Goal: Transaction & Acquisition: Download file/media

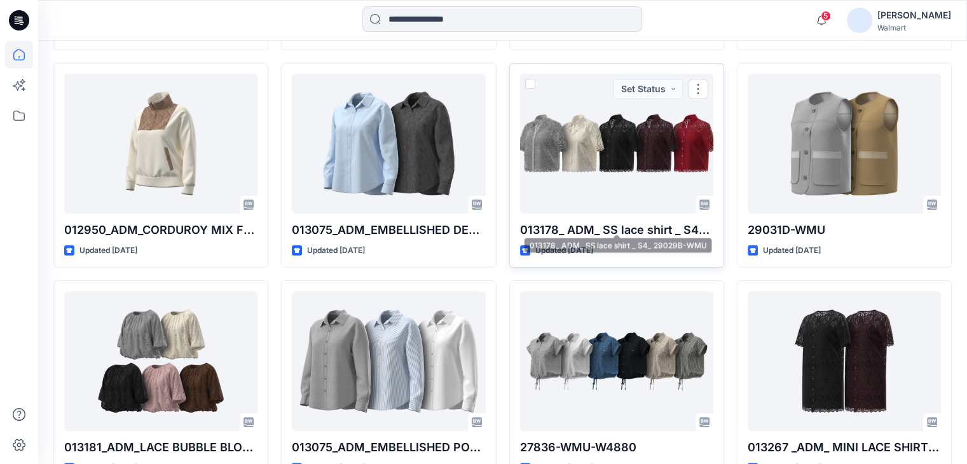
scroll to position [5225, 0]
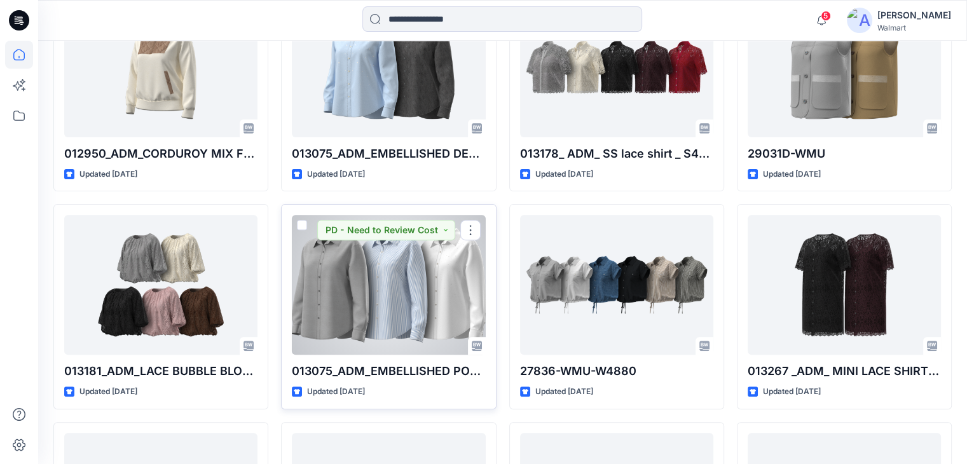
click at [362, 308] on div at bounding box center [388, 285] width 193 height 140
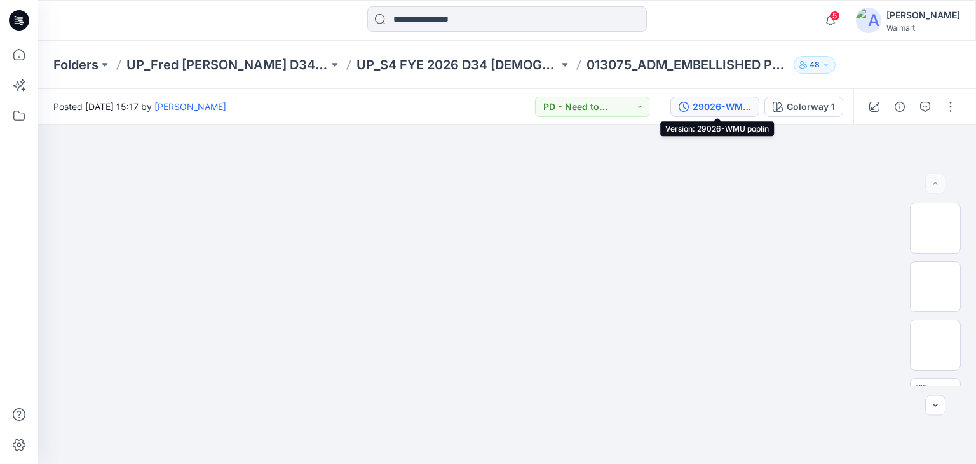
click at [734, 106] on div "29026-WMU poplin" at bounding box center [722, 107] width 58 height 14
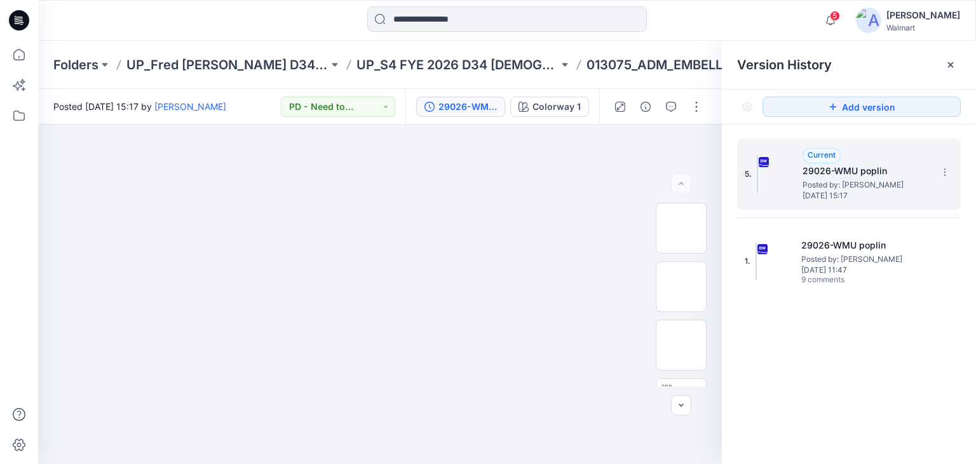
click at [758, 175] on img at bounding box center [757, 174] width 1 height 38
click at [788, 175] on img at bounding box center [776, 174] width 38 height 38
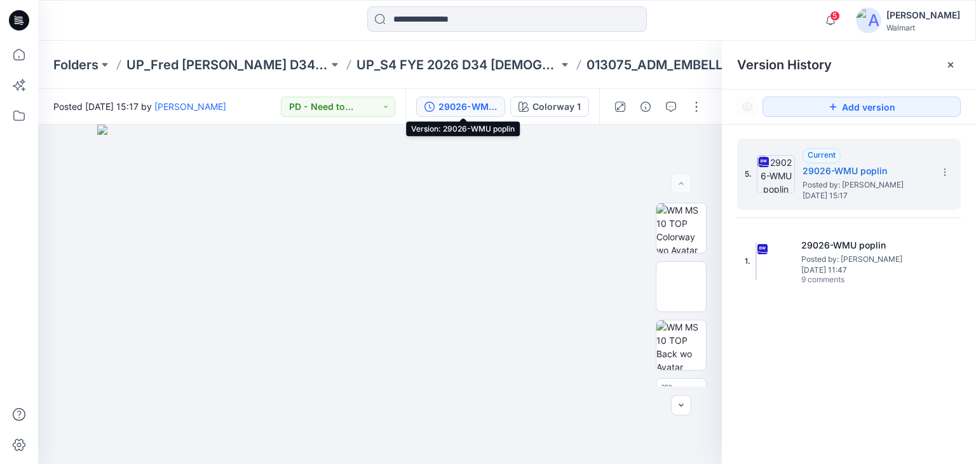
click at [474, 113] on div "29026-WMU poplin" at bounding box center [468, 107] width 58 height 14
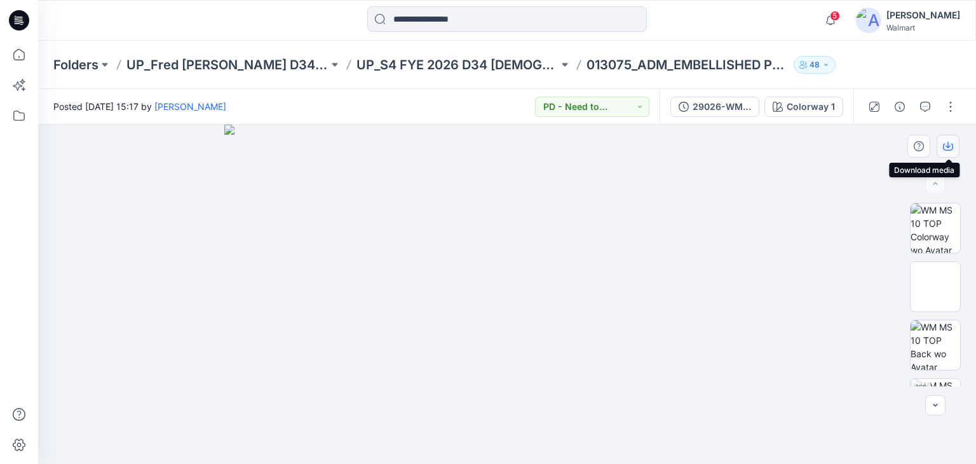
click at [952, 147] on icon "button" at bounding box center [948, 146] width 10 height 10
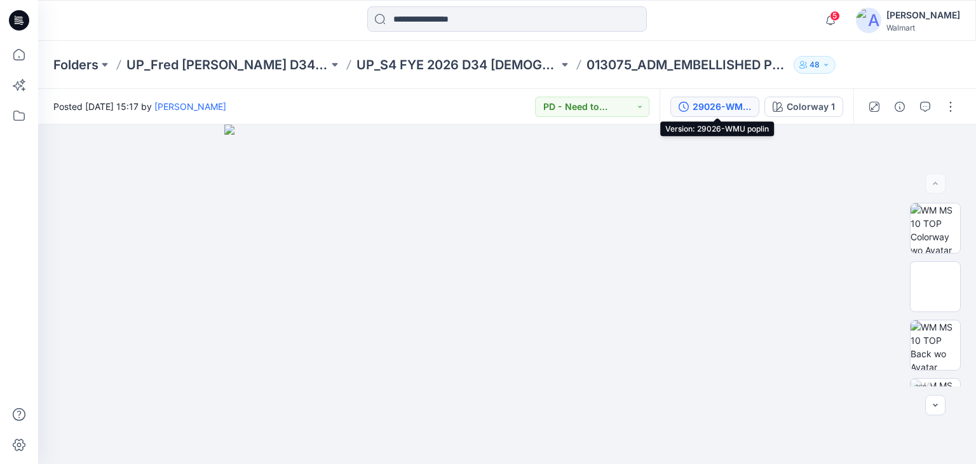
click at [730, 113] on button "29026-WMU poplin" at bounding box center [715, 107] width 89 height 20
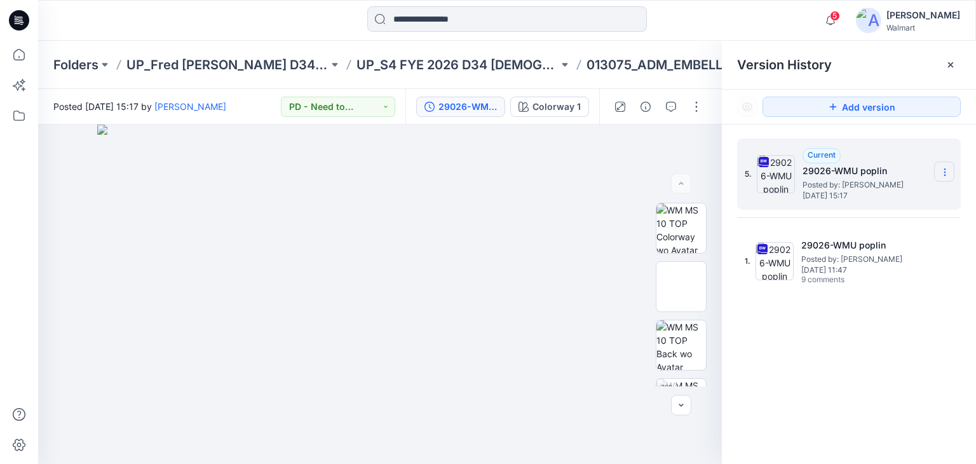
click at [948, 174] on icon at bounding box center [945, 172] width 10 height 10
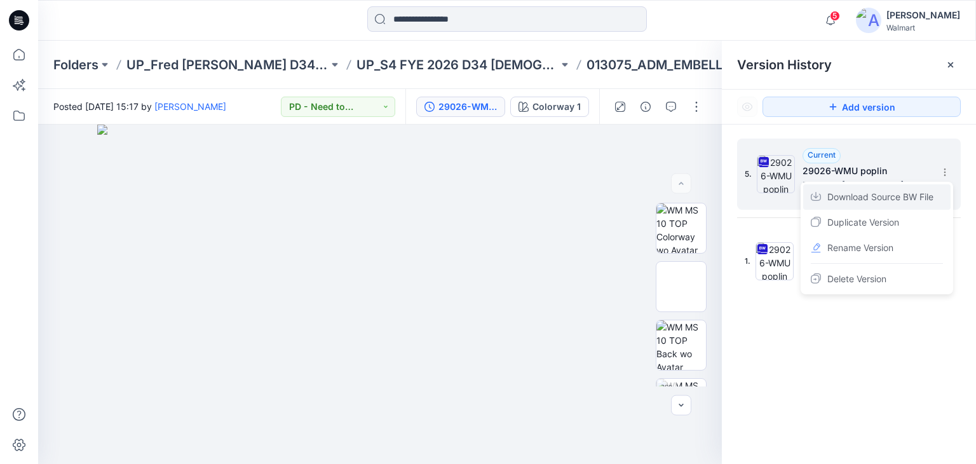
click at [897, 201] on span "Download Source BW File" at bounding box center [881, 196] width 106 height 15
